Goal: Transaction & Acquisition: Book appointment/travel/reservation

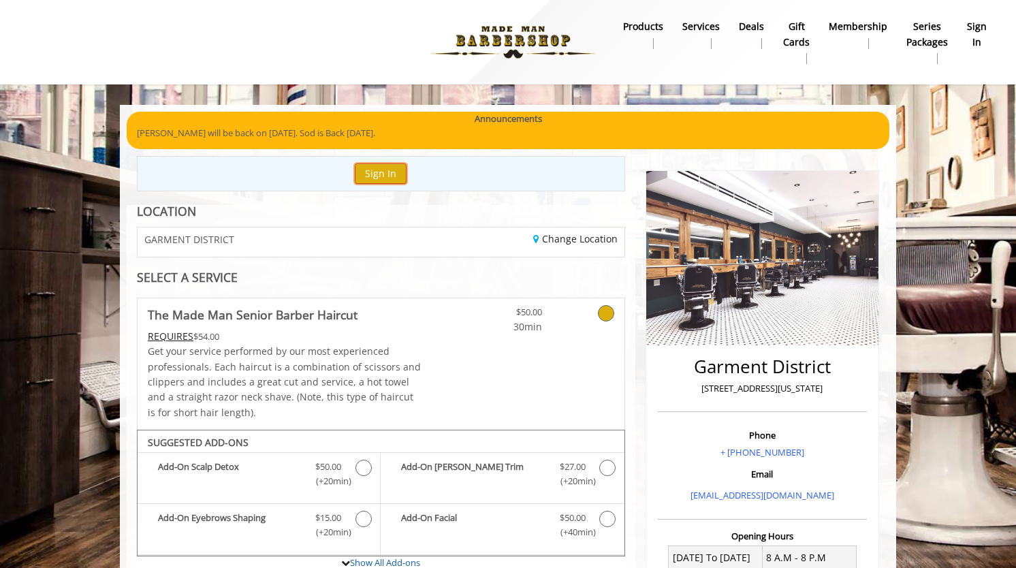
click at [373, 174] on button "Sign In" at bounding box center [381, 173] width 52 height 20
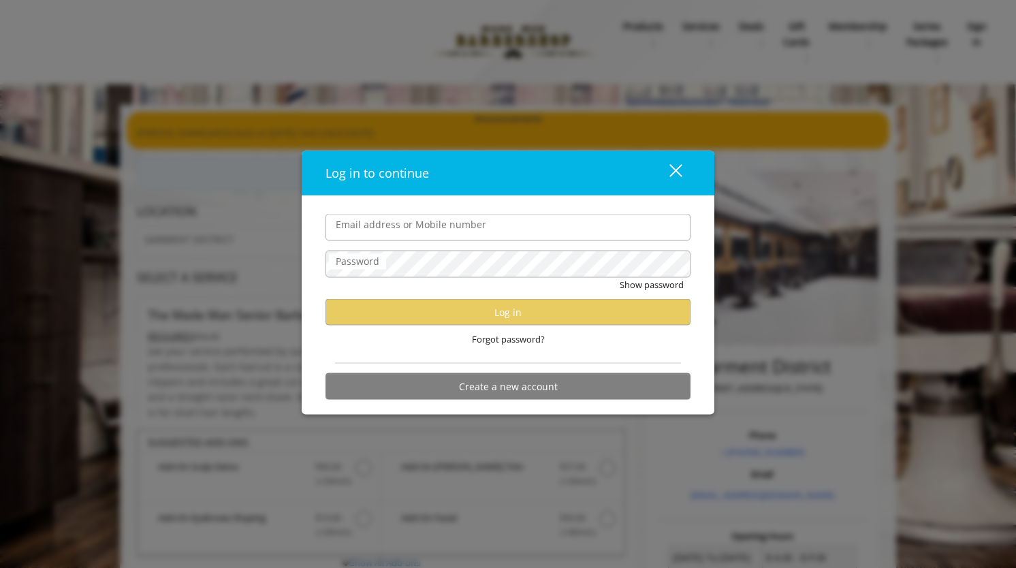
click at [377, 232] on input "Email address or Mobile number" at bounding box center [508, 227] width 365 height 27
type input "**********"
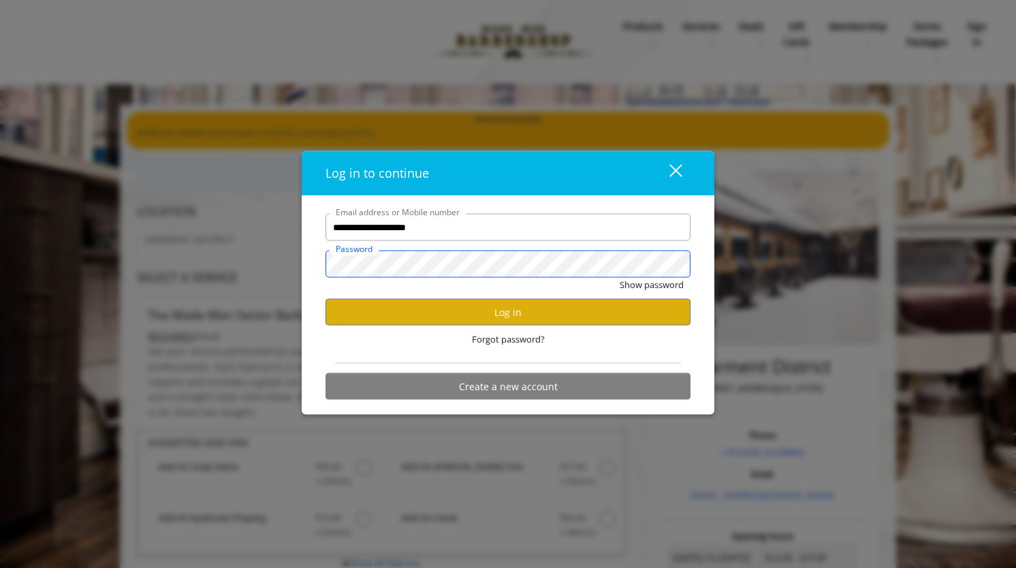
click at [620, 278] on button "Show password" at bounding box center [652, 285] width 64 height 14
click at [458, 312] on button "Log in" at bounding box center [508, 312] width 365 height 27
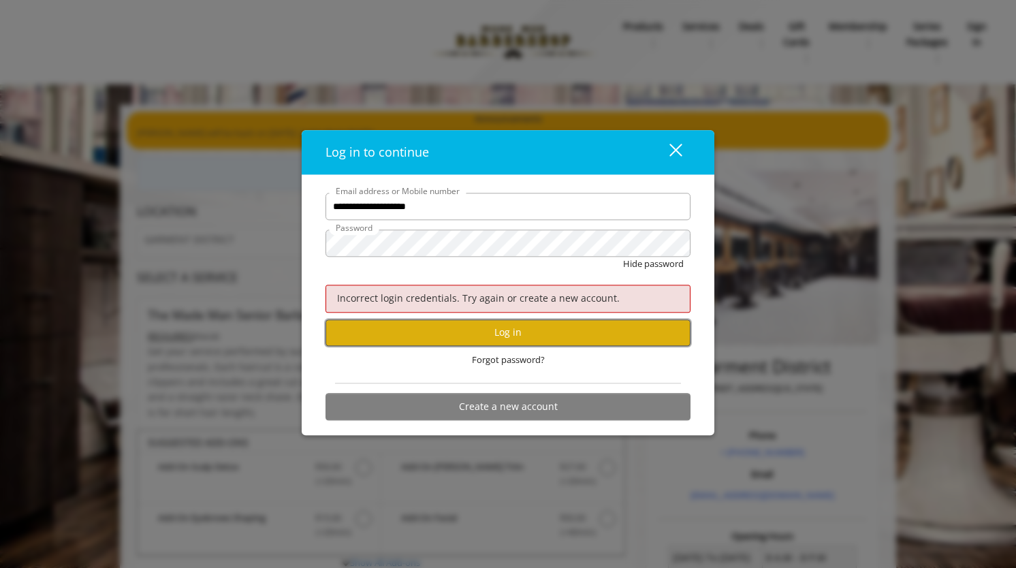
click at [513, 329] on button "Log in" at bounding box center [508, 332] width 365 height 27
click at [501, 334] on button "Log in" at bounding box center [508, 332] width 365 height 27
click at [475, 329] on button "Log in" at bounding box center [508, 332] width 365 height 27
click at [375, 234] on label "Password" at bounding box center [354, 228] width 50 height 13
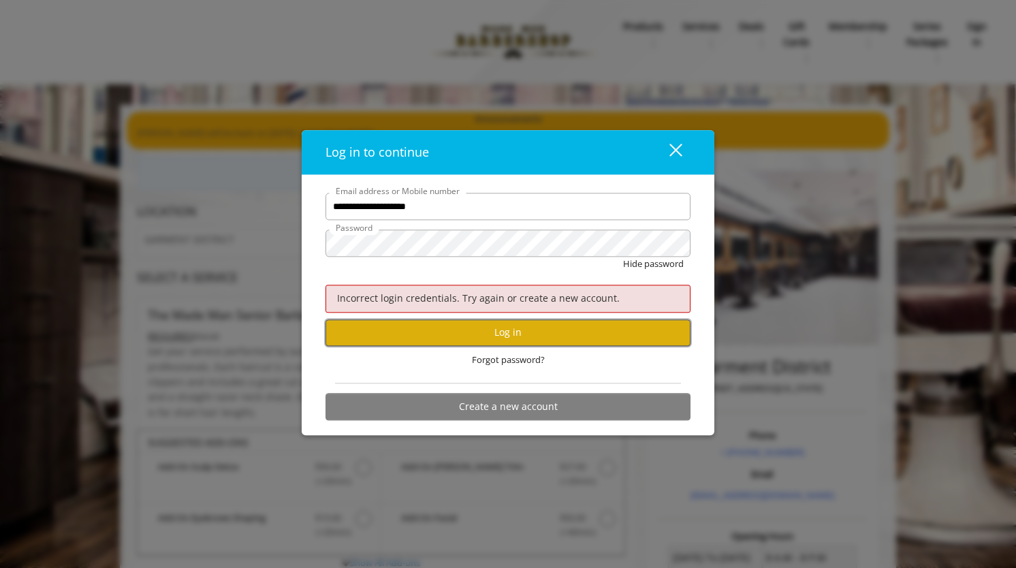
click at [499, 326] on button "Log in" at bounding box center [508, 332] width 365 height 27
click at [672, 146] on div "close dialog" at bounding box center [676, 150] width 13 height 13
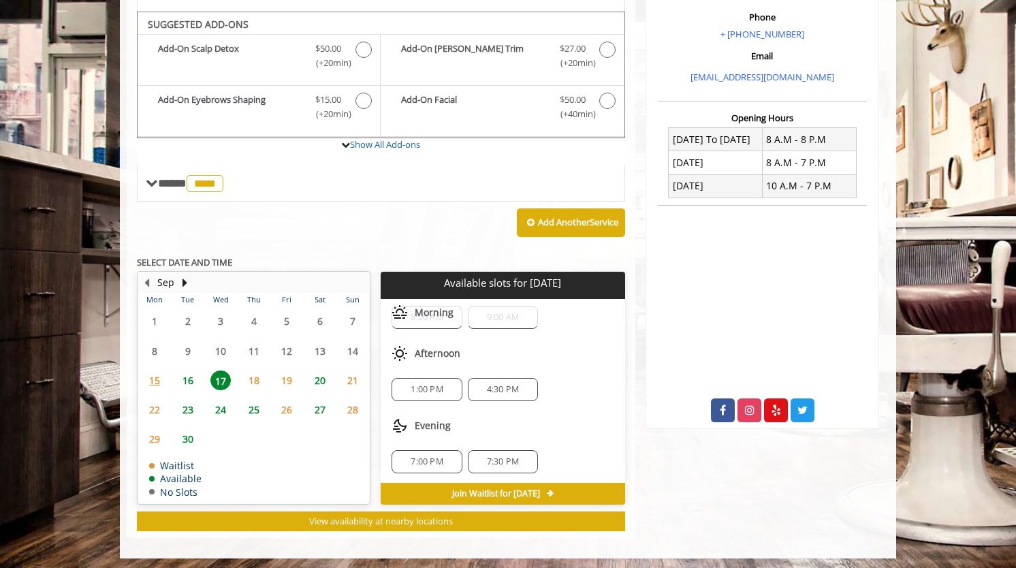
scroll to position [419, 0]
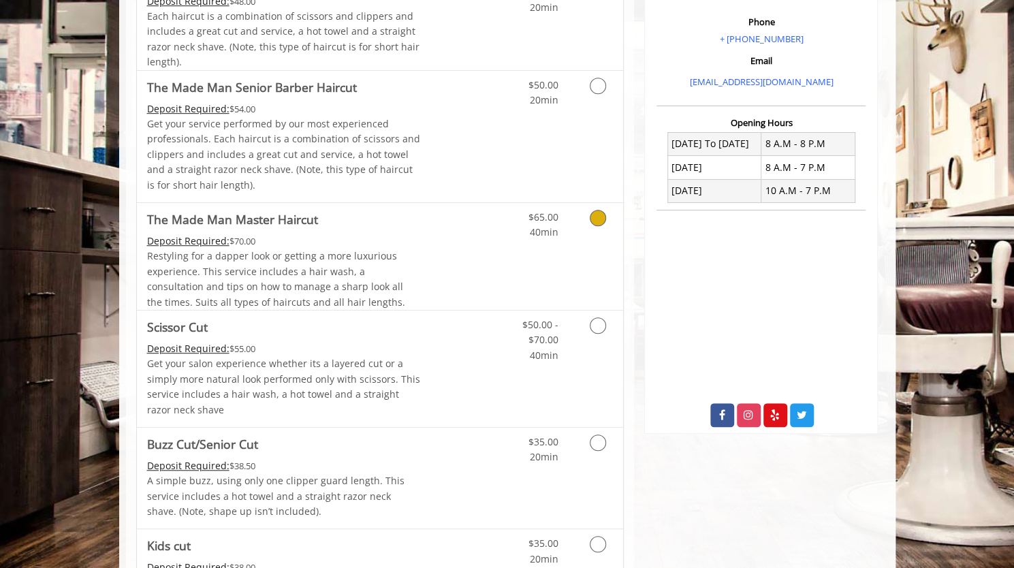
scroll to position [319, 0]
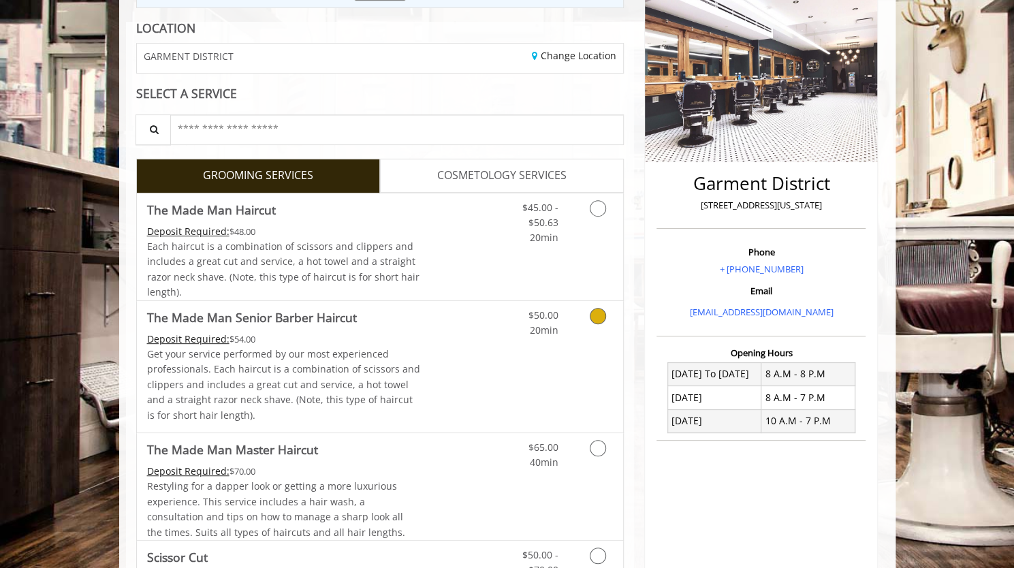
click at [457, 337] on link "Discounted Price" at bounding box center [460, 366] width 81 height 131
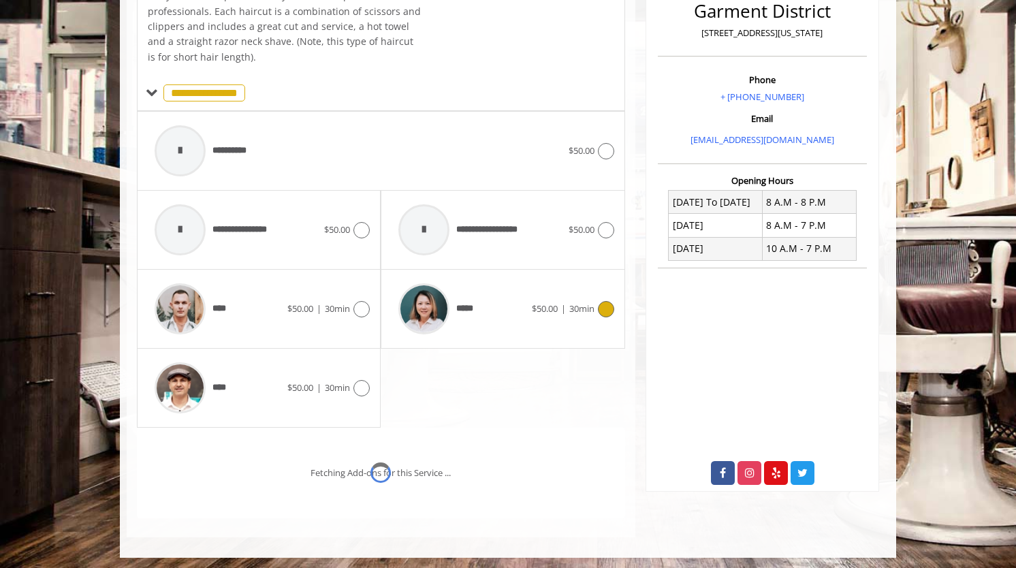
scroll to position [411, 0]
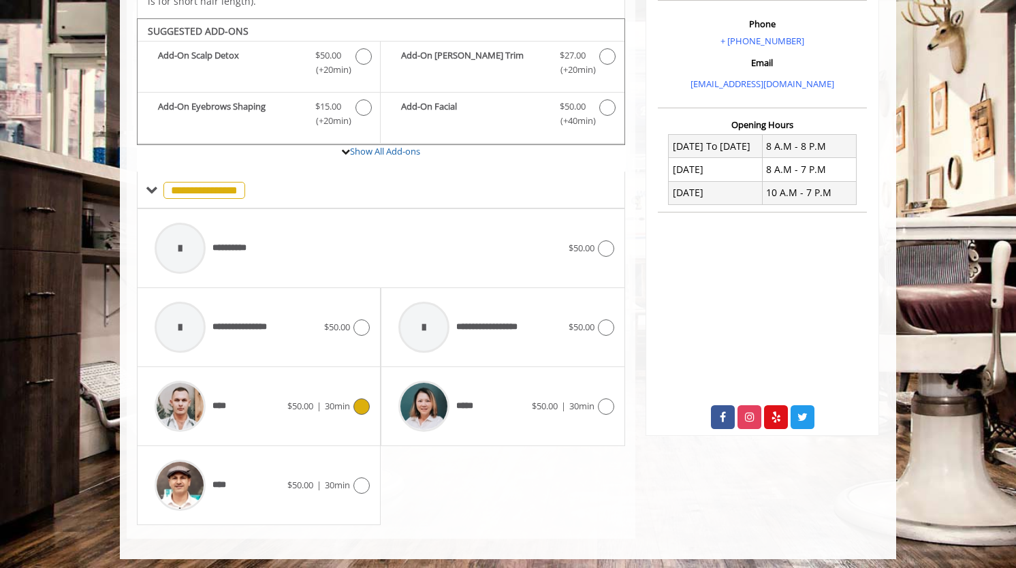
click at [330, 400] on span "30min" at bounding box center [337, 406] width 25 height 12
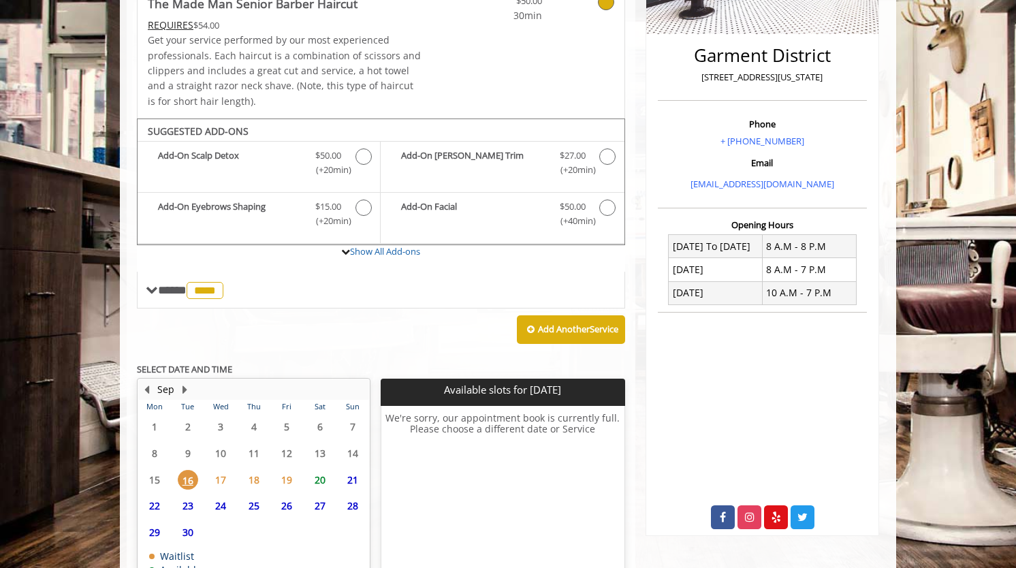
scroll to position [398, 0]
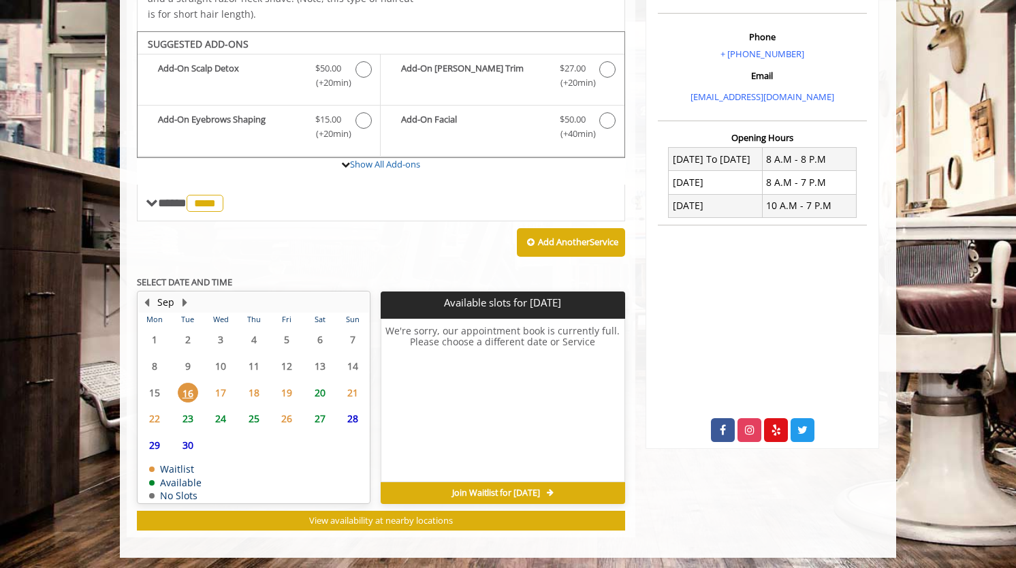
click at [219, 388] on span "17" at bounding box center [220, 393] width 20 height 20
click at [189, 389] on span "16" at bounding box center [188, 393] width 20 height 20
click at [224, 388] on span "17" at bounding box center [220, 393] width 20 height 20
click at [256, 385] on span "18" at bounding box center [254, 393] width 20 height 20
click at [290, 386] on span "19" at bounding box center [287, 393] width 20 height 20
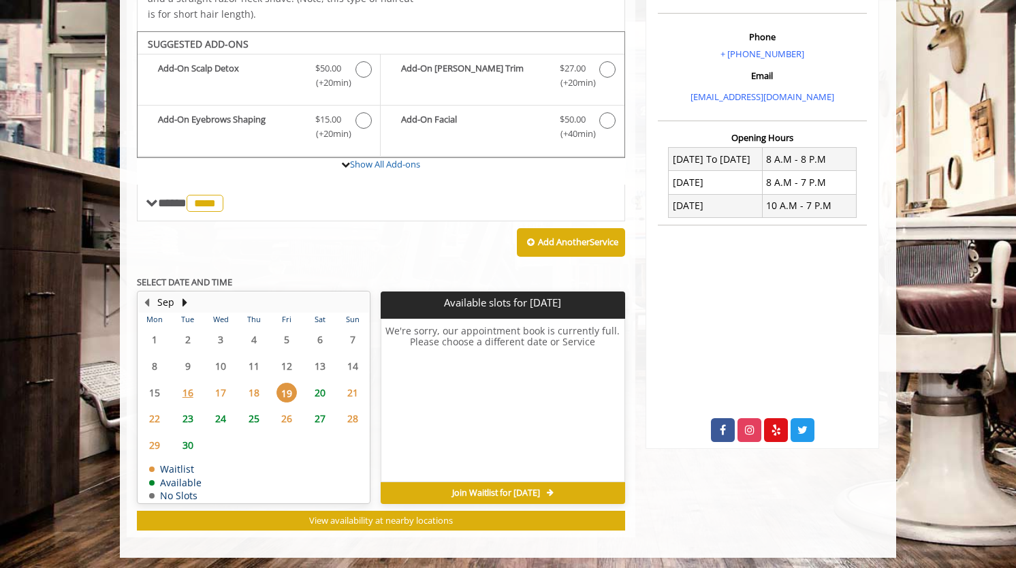
click at [326, 388] on span "20" at bounding box center [320, 393] width 20 height 20
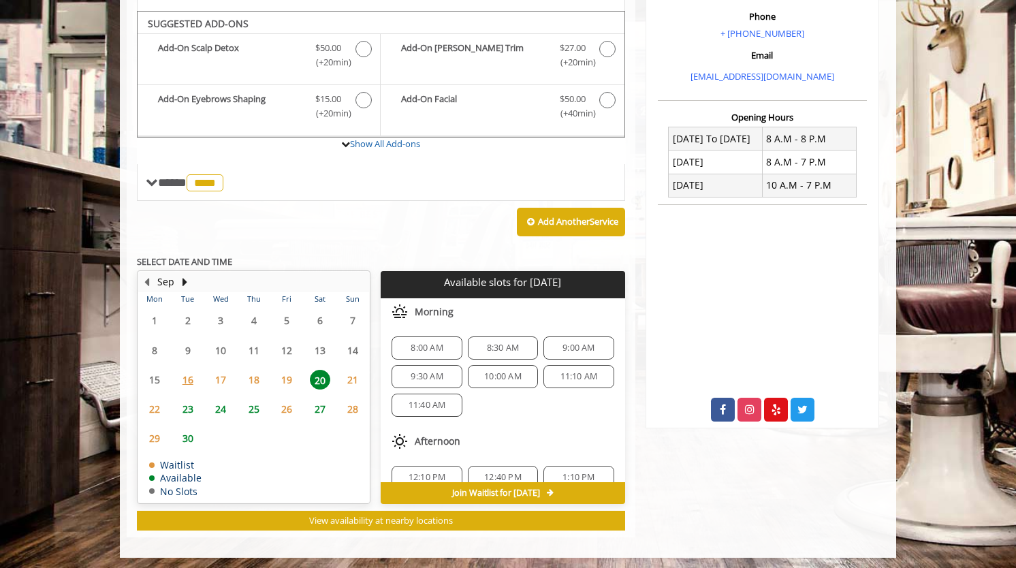
click at [190, 405] on span "23" at bounding box center [188, 409] width 20 height 20
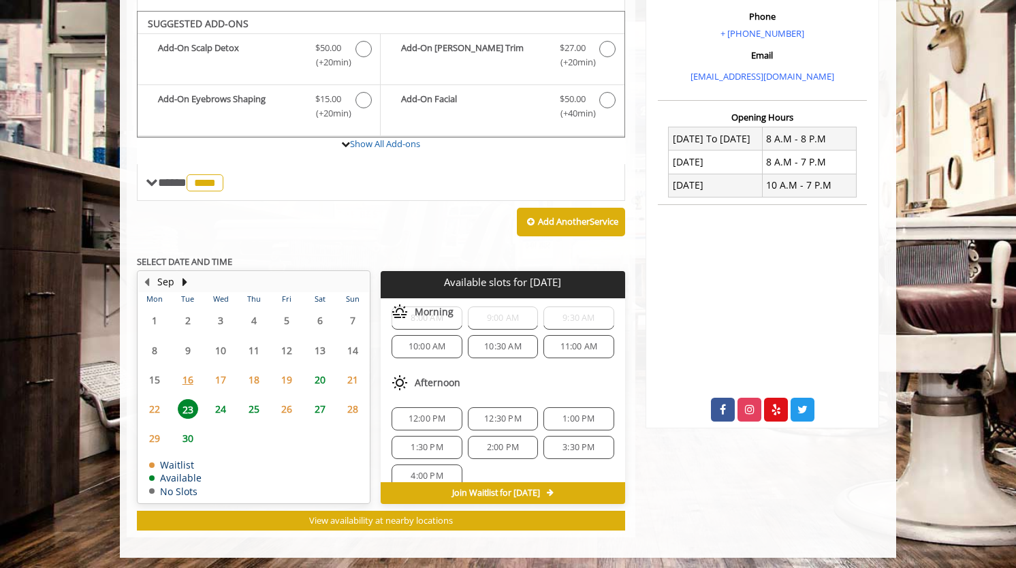
scroll to position [44, 0]
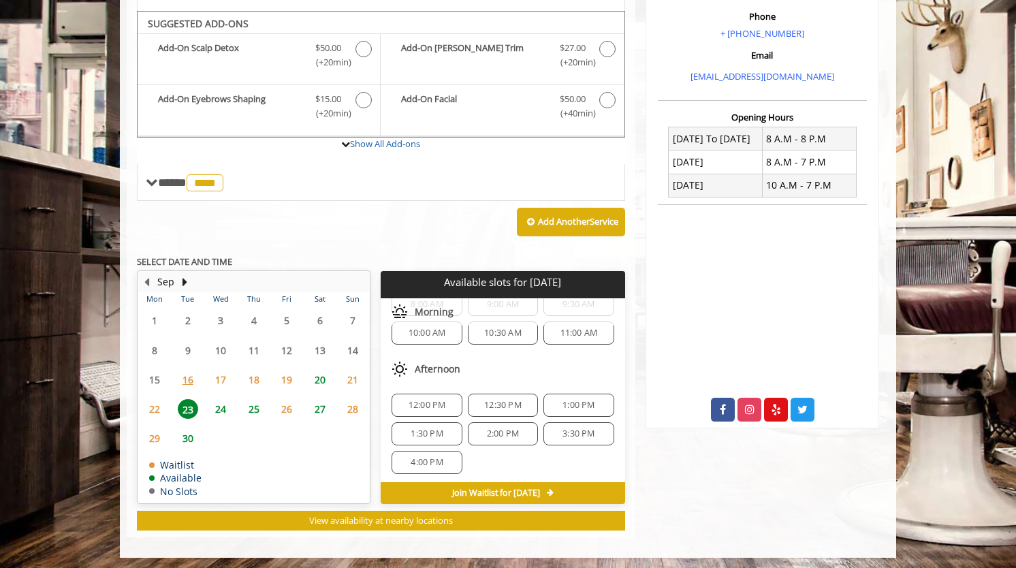
click at [253, 403] on span "25" at bounding box center [254, 409] width 20 height 20
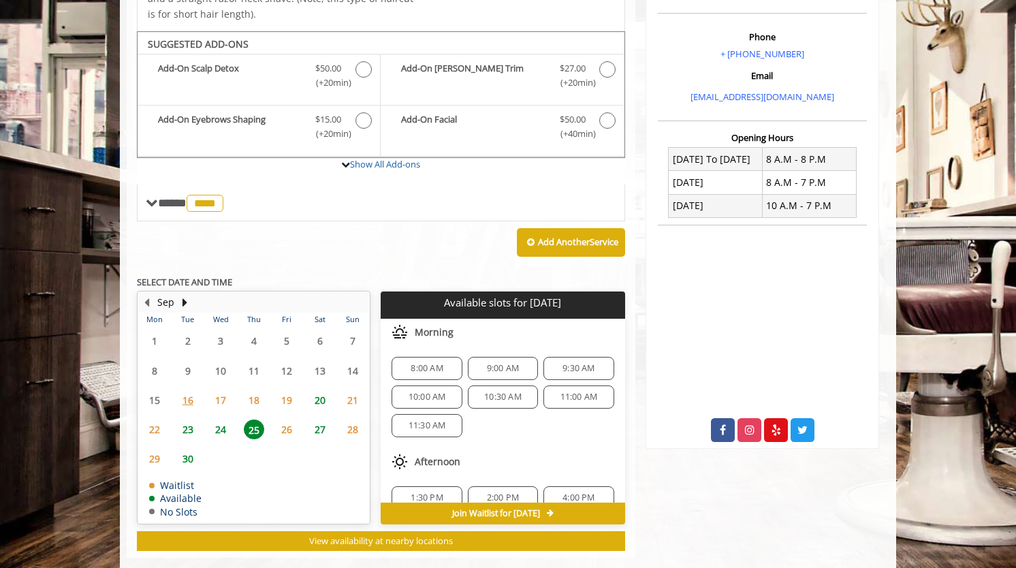
scroll to position [419, 0]
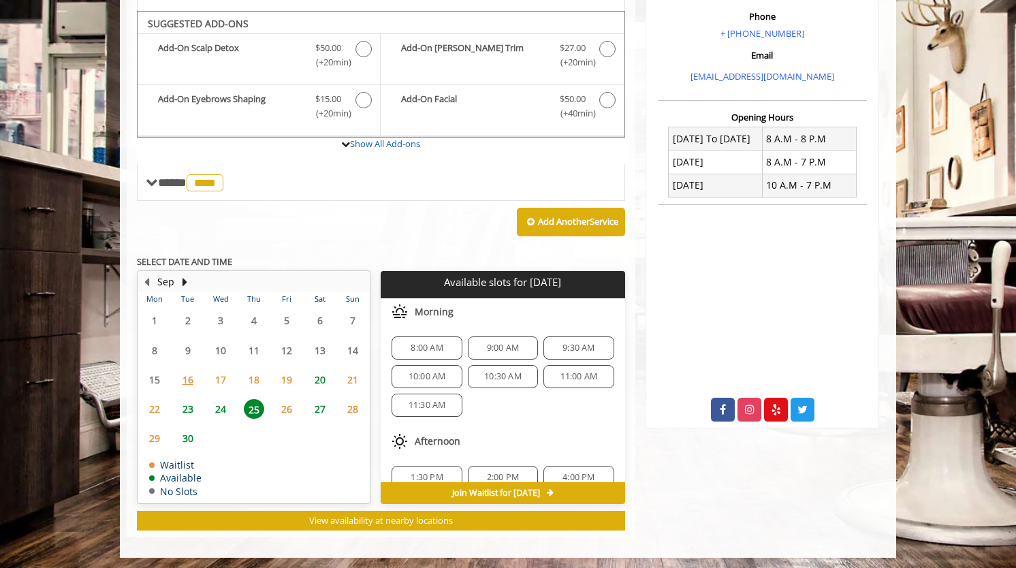
click at [223, 404] on span "24" at bounding box center [220, 409] width 20 height 20
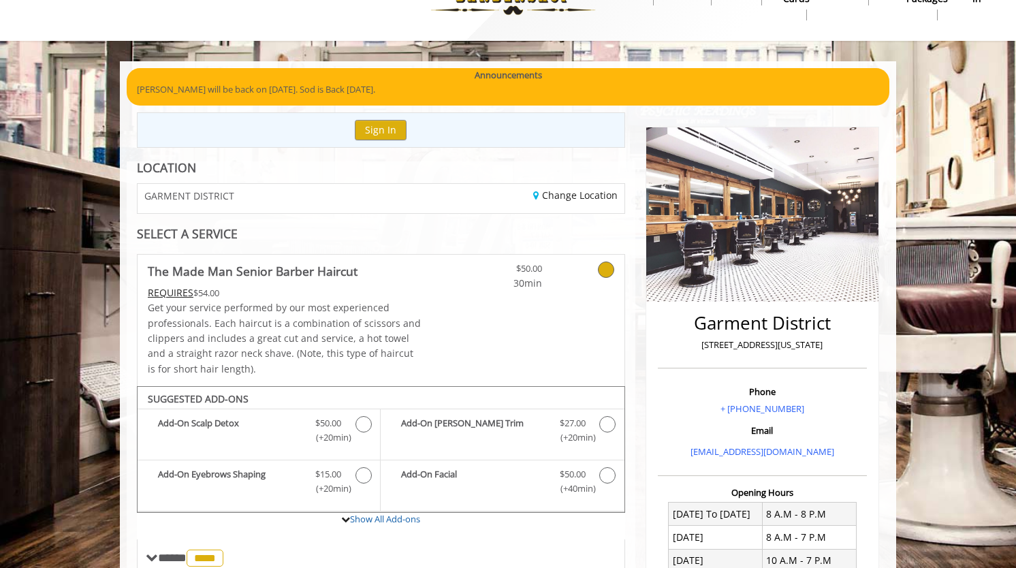
scroll to position [0, 0]
